Goal: Transaction & Acquisition: Purchase product/service

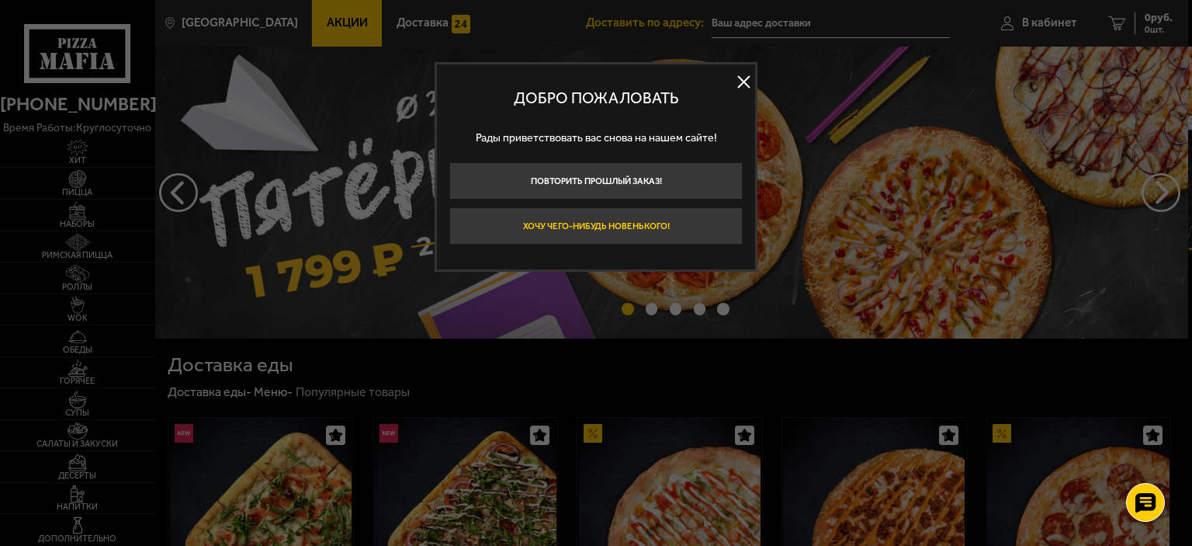
click at [643, 230] on button "Хочу чего-нибудь новенького!" at bounding box center [595, 225] width 293 height 37
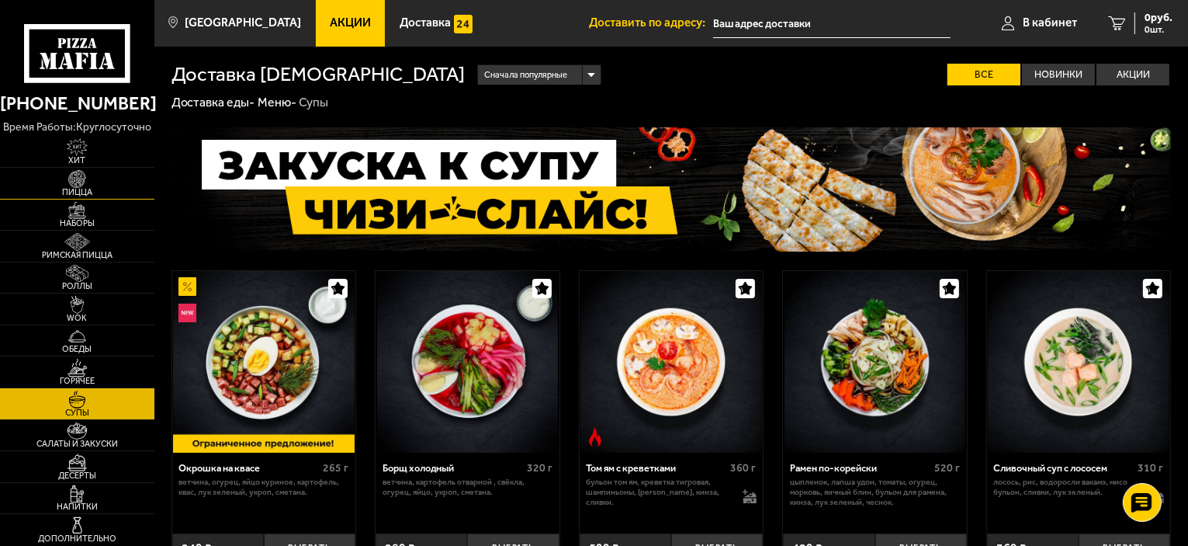
click at [86, 173] on img at bounding box center [77, 179] width 47 height 18
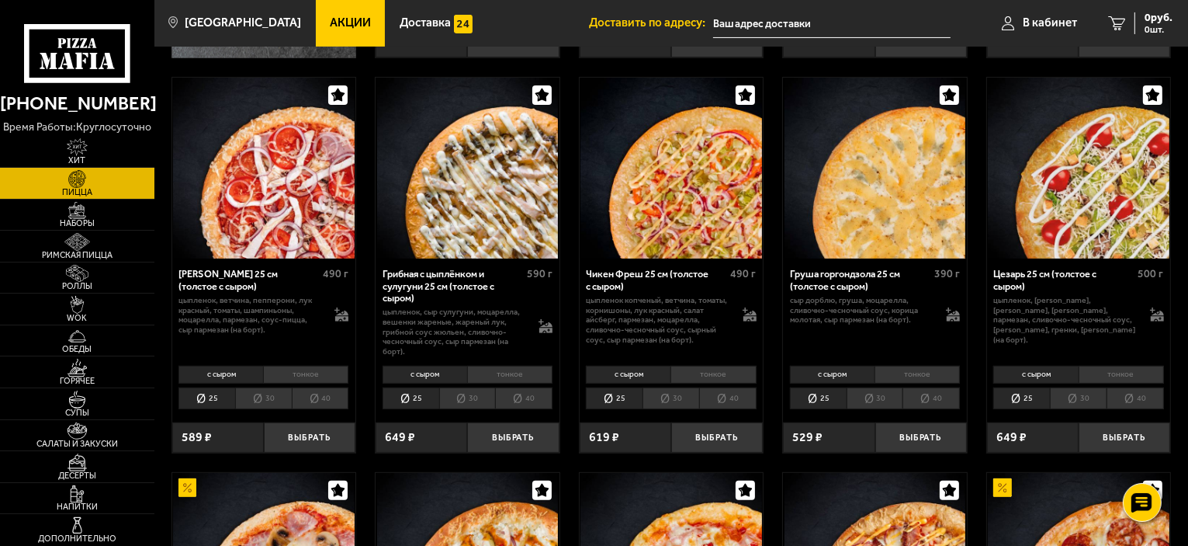
scroll to position [466, 0]
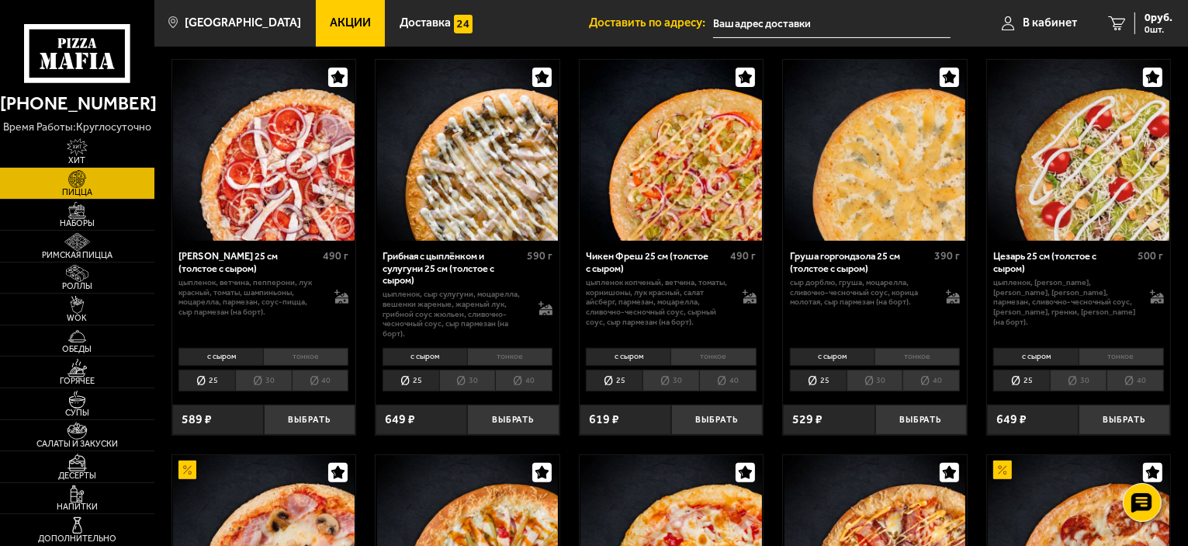
click at [509, 380] on li "40" at bounding box center [523, 381] width 57 height 22
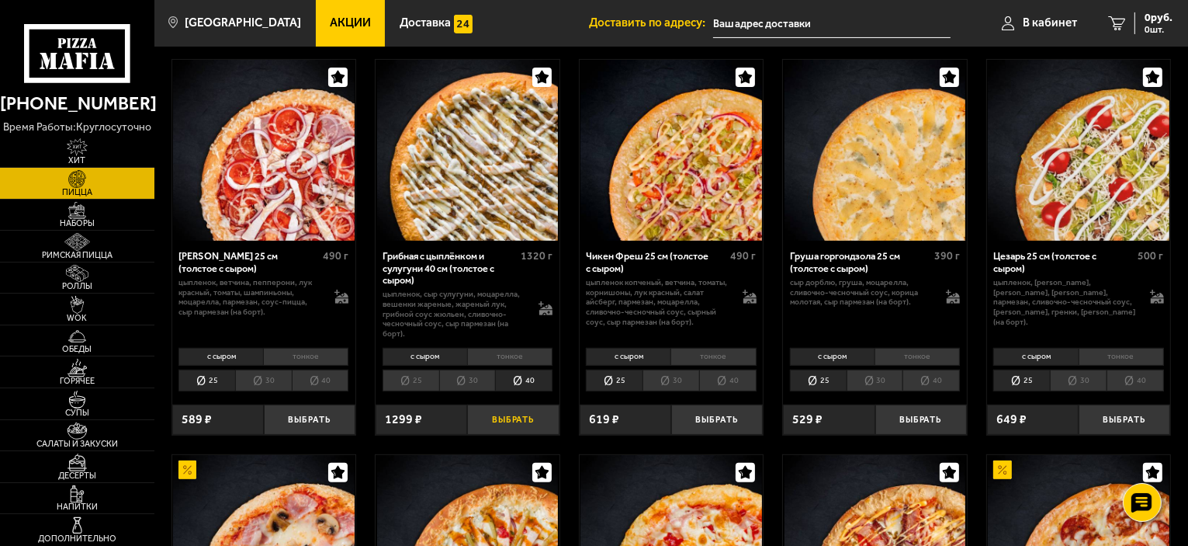
click at [516, 425] on button "Выбрать" at bounding box center [513, 419] width 92 height 30
click at [1143, 379] on li "40" at bounding box center [1135, 381] width 57 height 22
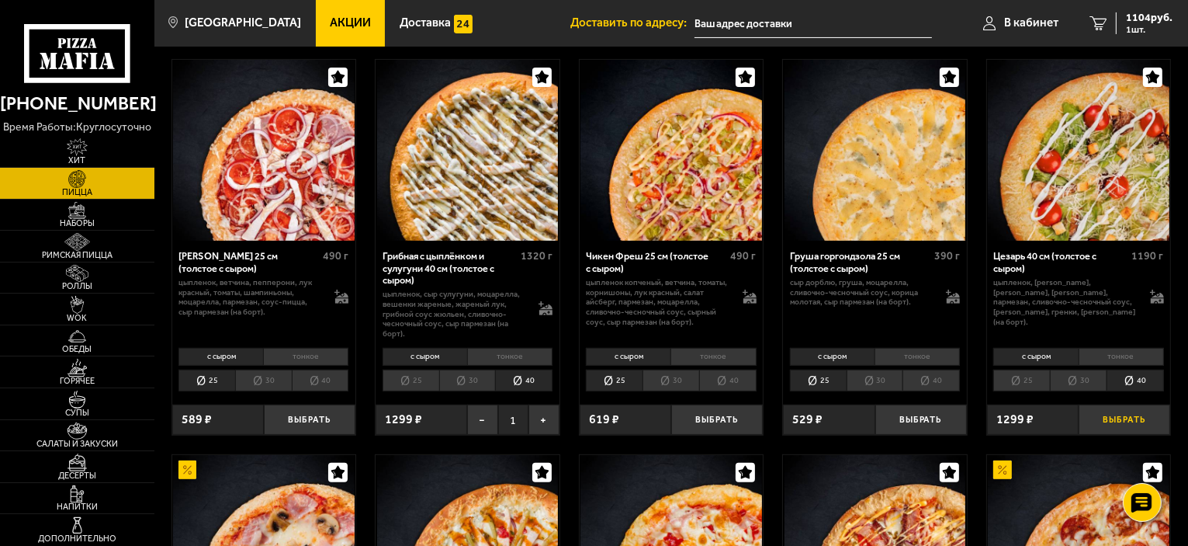
click at [1114, 427] on button "Выбрать" at bounding box center [1125, 419] width 92 height 30
click at [1133, 16] on span "2208 руб." at bounding box center [1149, 17] width 47 height 11
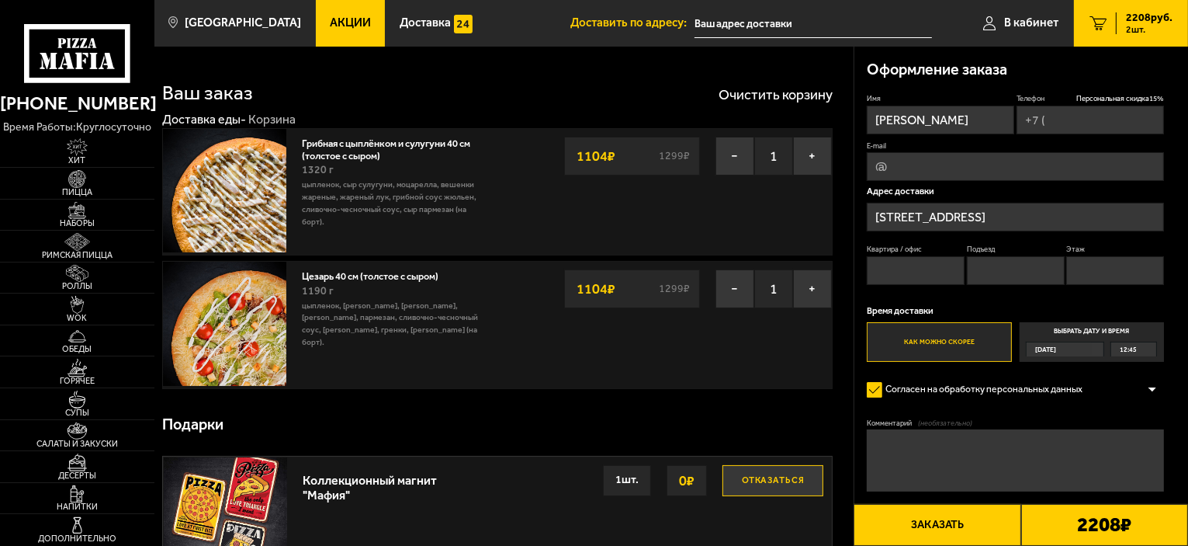
click at [1104, 123] on input "Телефон Персональная скидка 15 %" at bounding box center [1090, 120] width 147 height 29
type input "[PHONE_NUMBER]"
click at [1002, 183] on div "Имя [PERSON_NAME] Телефон Персональная скидка 15 % [PHONE_NUMBER] E-mail Адрес …" at bounding box center [1015, 227] width 297 height 269
click at [1001, 175] on input "E-mail" at bounding box center [1015, 166] width 297 height 29
type input "[EMAIL_ADDRESS][DOMAIN_NAME]"
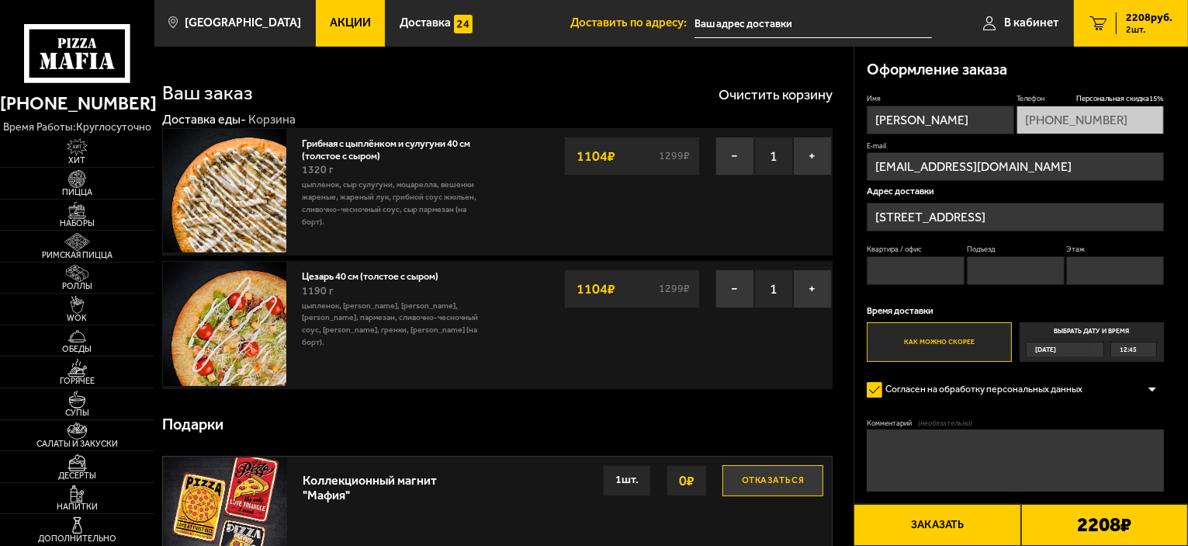
click at [910, 280] on input "Квартира / офис" at bounding box center [916, 270] width 98 height 29
type input "71"
click at [986, 271] on input "Подъезд" at bounding box center [1016, 270] width 98 height 29
type input "2"
click at [1104, 260] on input "Этаж" at bounding box center [1116, 270] width 98 height 29
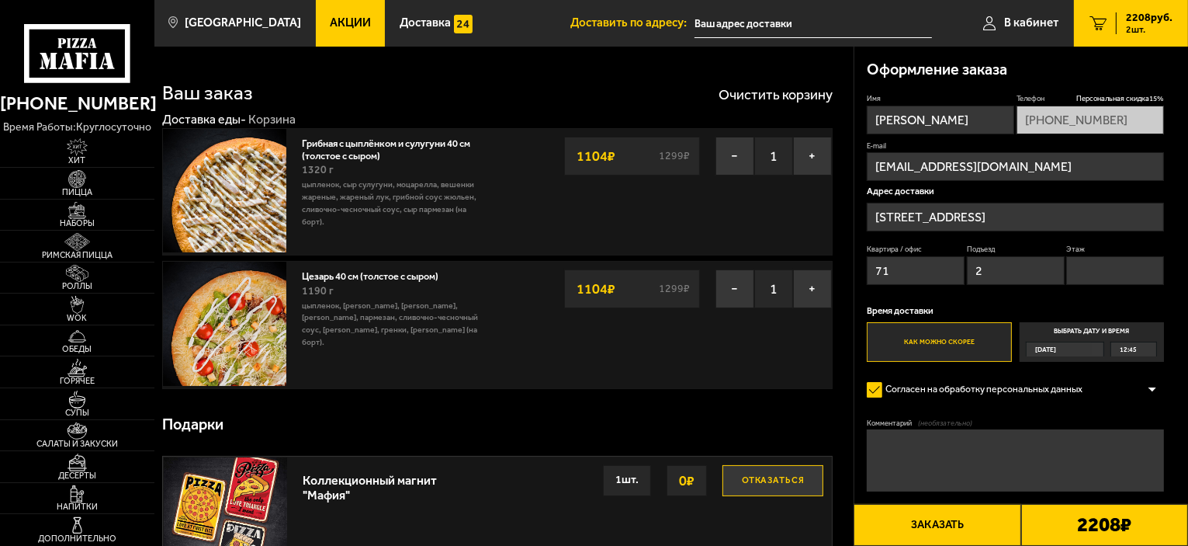
type input "3"
click at [944, 533] on button "Заказать" at bounding box center [937, 525] width 167 height 42
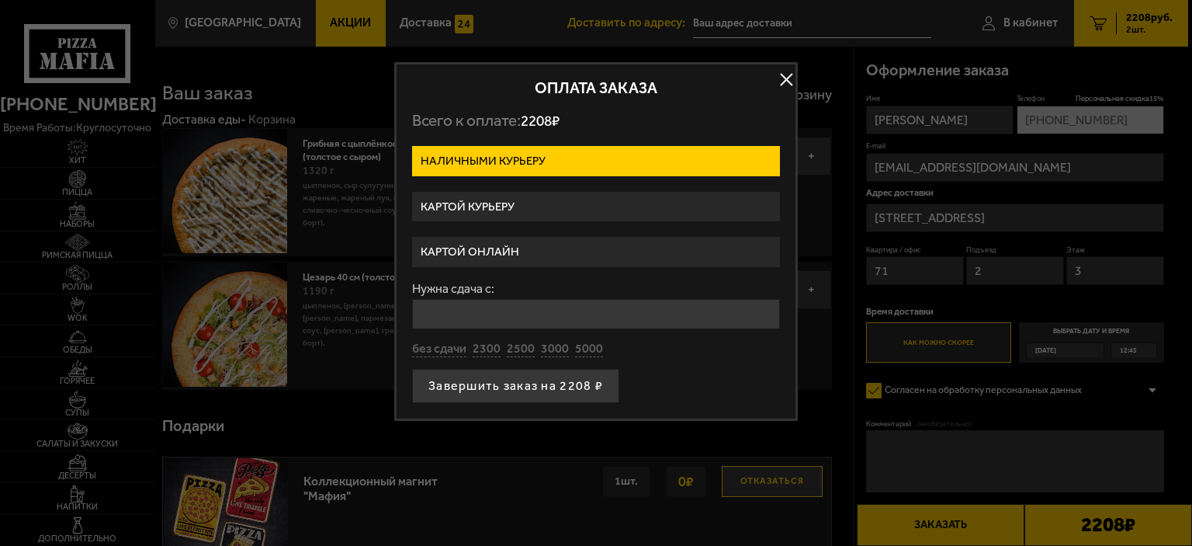
click at [484, 252] on label "Картой онлайн" at bounding box center [596, 252] width 368 height 30
click at [0, 0] on input "Картой онлайн" at bounding box center [0, 0] width 0 height 0
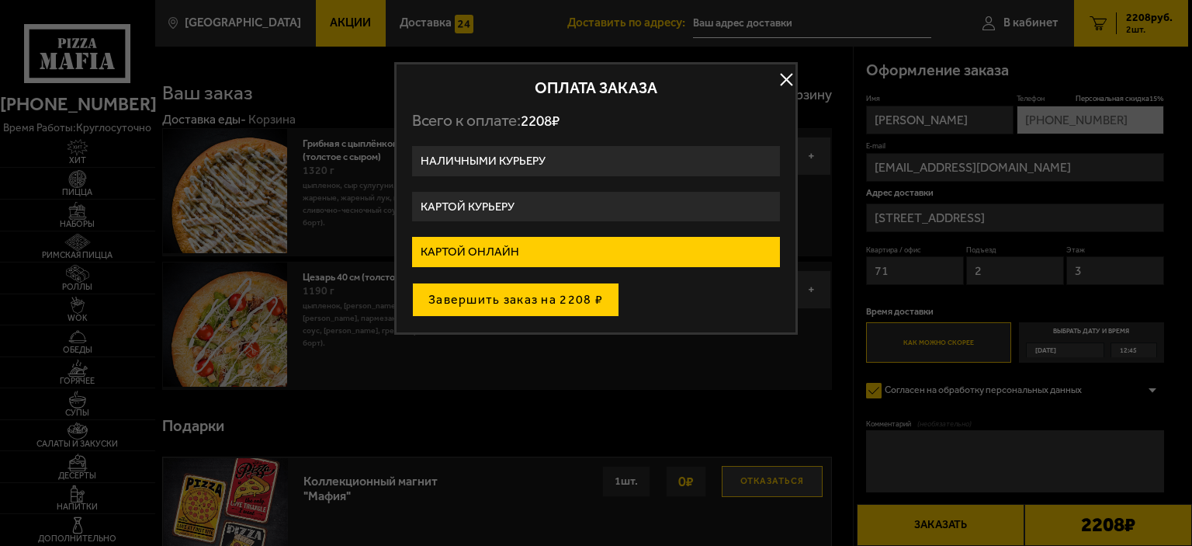
click at [484, 299] on button "Завершить заказ на 2208 ₽" at bounding box center [515, 300] width 207 height 34
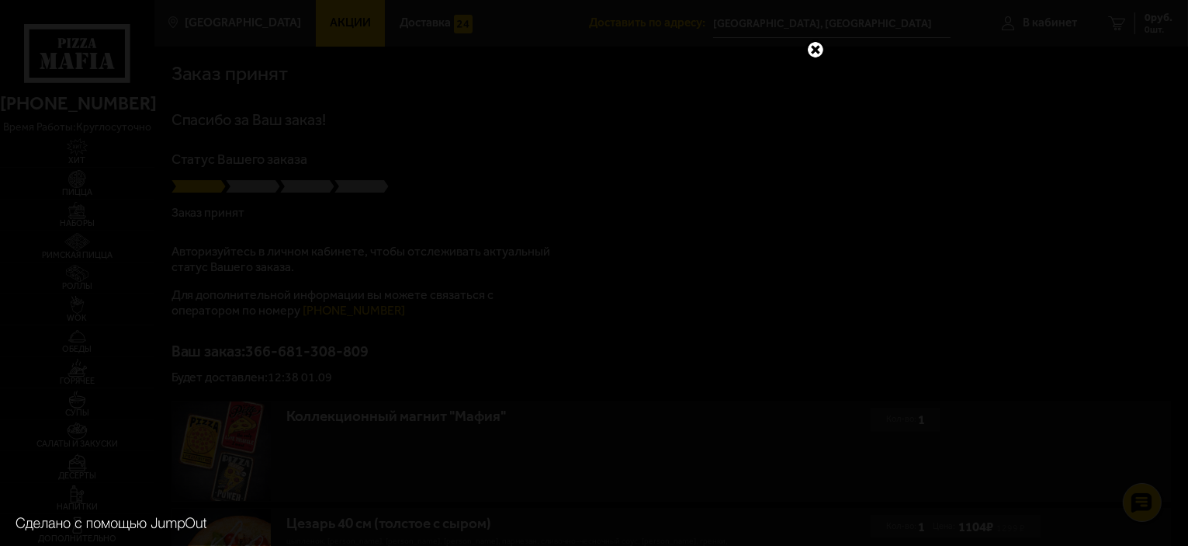
drag, startPoint x: 821, startPoint y: 43, endPoint x: 794, endPoint y: 89, distance: 53.5
click at [820, 43] on link at bounding box center [816, 50] width 20 height 20
